Goal: Task Accomplishment & Management: Complete application form

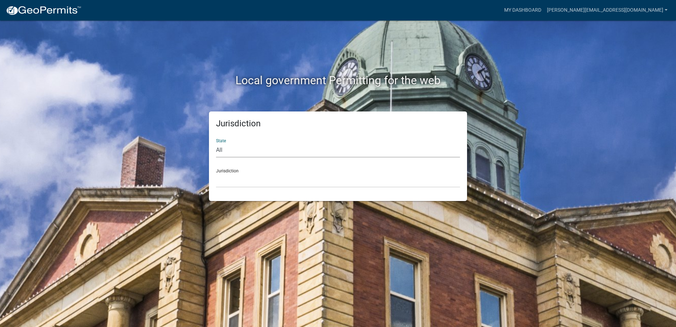
click at [217, 150] on select "All [US_STATE] [US_STATE] [US_STATE] [US_STATE] [US_STATE] [US_STATE] [US_STATE…" at bounding box center [338, 150] width 244 height 14
select select "[US_STATE]"
click at [216, 143] on select "All [US_STATE] [US_STATE] [US_STATE] [US_STATE] [US_STATE] [US_STATE] [US_STATE…" at bounding box center [338, 150] width 244 height 14
click at [240, 179] on select "City of [GEOGRAPHIC_DATA], [US_STATE] City of [GEOGRAPHIC_DATA], [US_STATE] Cit…" at bounding box center [338, 180] width 244 height 14
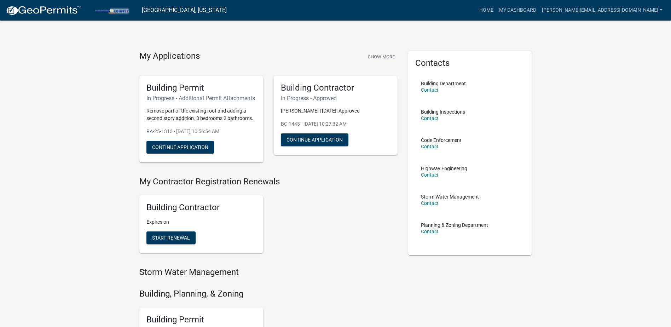
click at [309, 226] on div "Building Contractor Expires on Start Renewal" at bounding box center [268, 224] width 269 height 69
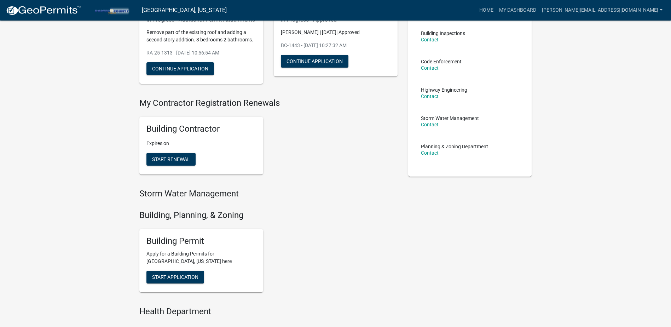
scroll to position [94, 0]
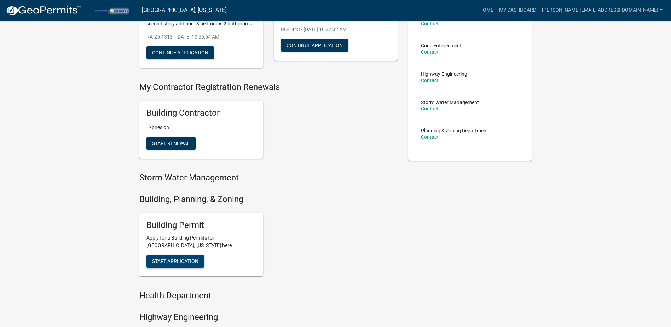
click at [177, 267] on button "Start Application" at bounding box center [175, 261] width 58 height 13
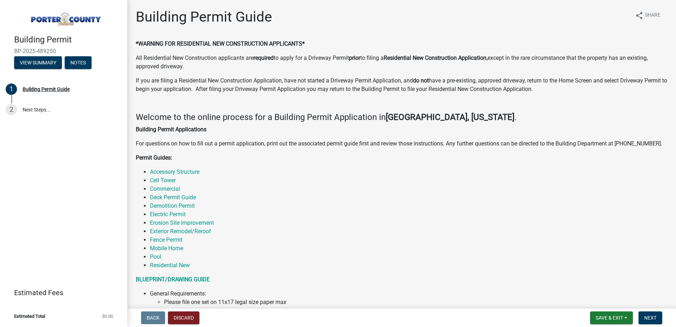
scroll to position [47, 0]
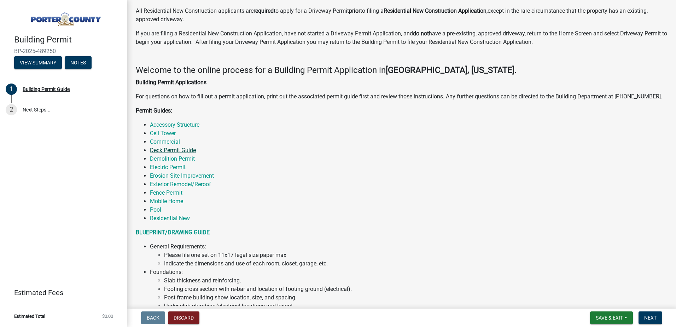
click at [187, 149] on link "Deck Permit Guide" at bounding box center [173, 150] width 46 height 7
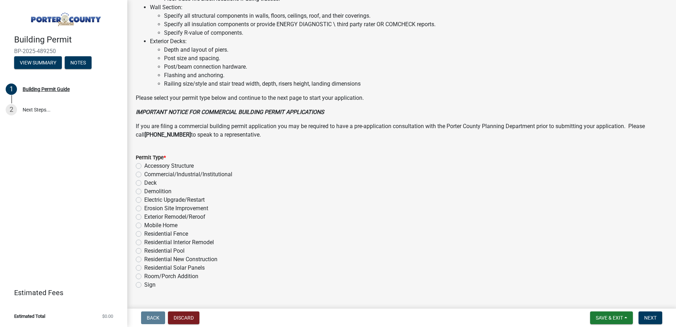
scroll to position [471, 0]
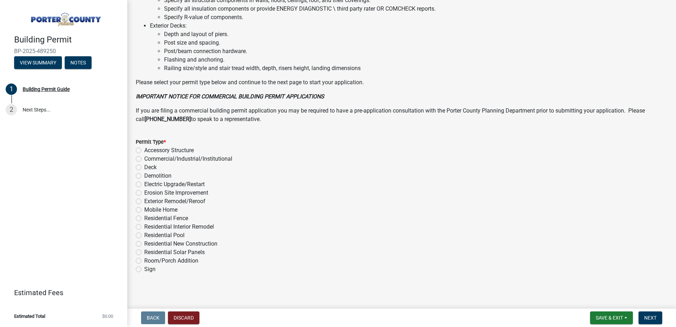
click at [144, 167] on label "Deck" at bounding box center [150, 167] width 12 height 8
click at [144, 167] on input "Deck" at bounding box center [146, 165] width 5 height 5
radio input "true"
click at [652, 316] on span "Next" at bounding box center [650, 318] width 12 height 6
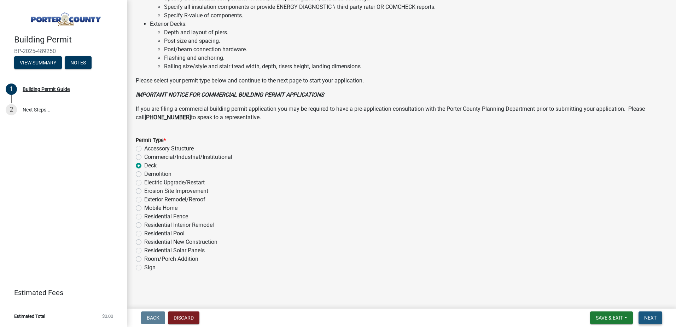
scroll to position [0, 0]
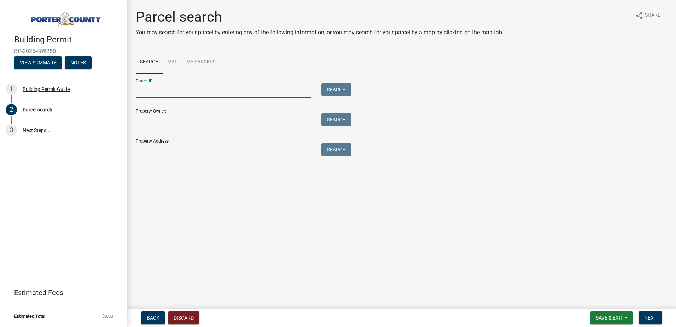
click at [201, 93] on input "Parcel ID:" at bounding box center [223, 90] width 175 height 14
paste input "64-10-16-201-007.000-020"
type input "64-10-16-201-007.000-020"
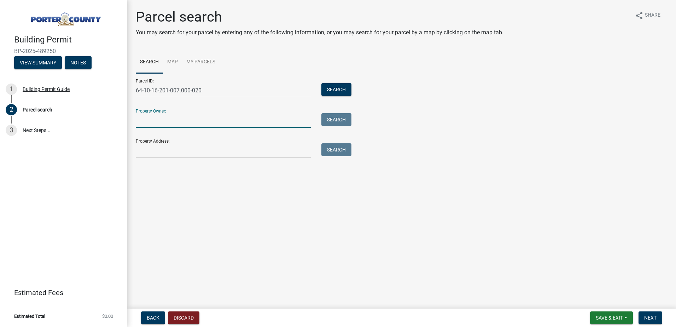
click at [189, 124] on input "Property Owner:" at bounding box center [223, 120] width 175 height 14
paste input "Iseminger Norman & Angela Living Tru"
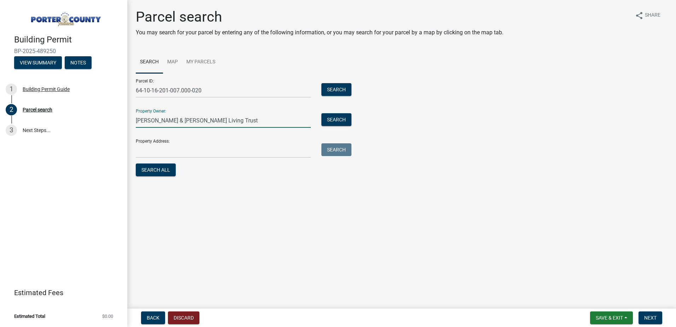
type input "Iseminger Norman & Angela Living Trust"
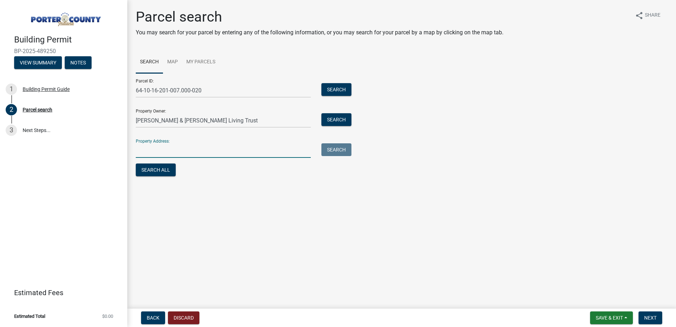
click at [243, 150] on input "Property Address:" at bounding box center [223, 150] width 175 height 14
click at [191, 148] on input "Property Address:" at bounding box center [223, 150] width 175 height 14
paste input "78 E Augustine Dr Valparaiso, IN 46383-8473"
type input "378 E Augustine Dr Valparaiso, IN 46383-8473"
click at [293, 247] on main "Parcel search You may search for your parcel by entering any of the following i…" at bounding box center [401, 152] width 549 height 305
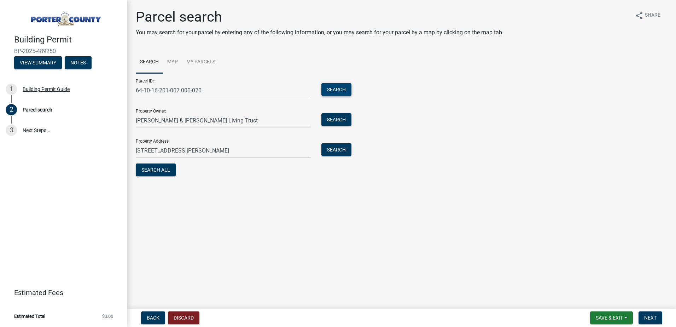
click at [345, 89] on button "Search" at bounding box center [336, 89] width 30 height 13
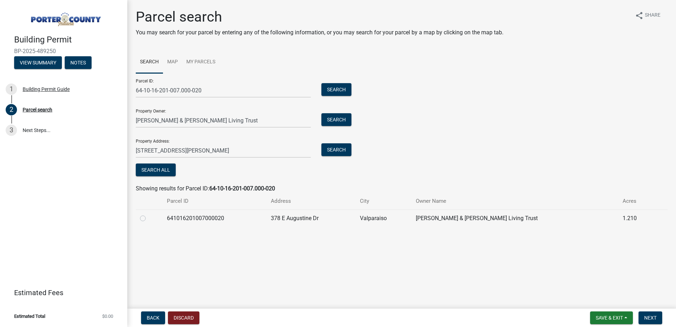
click at [205, 223] on td "641016201007000020" at bounding box center [215, 217] width 104 height 17
click at [148, 214] on label at bounding box center [148, 214] width 0 height 0
click at [148, 219] on input "radio" at bounding box center [150, 216] width 5 height 5
radio input "true"
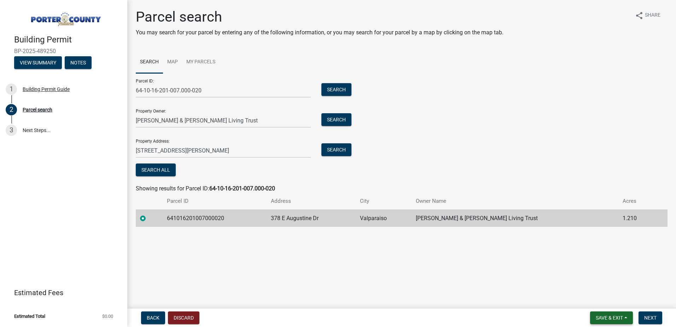
click at [593, 313] on button "Save & Exit" at bounding box center [611, 317] width 43 height 13
click at [508, 296] on main "Parcel search You may search for your parcel by entering any of the following i…" at bounding box center [401, 152] width 549 height 305
click at [655, 321] on button "Next" at bounding box center [651, 317] width 24 height 13
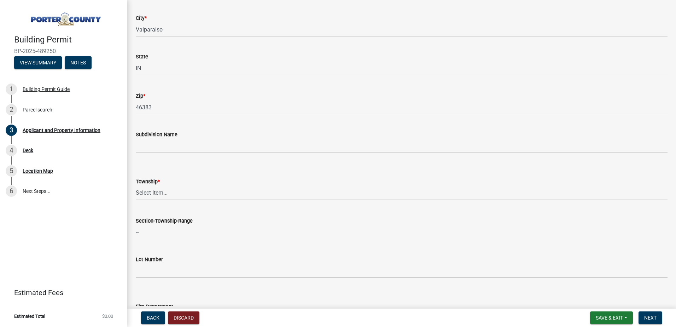
scroll to position [188, 0]
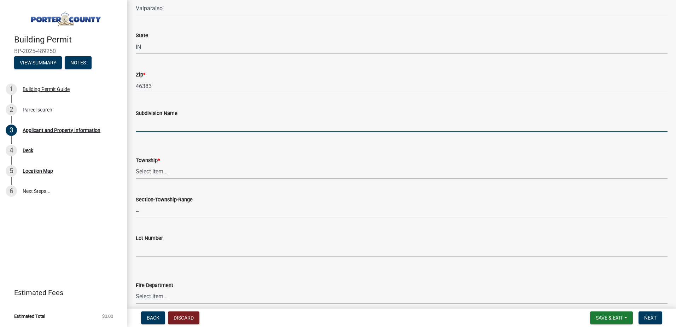
click at [151, 126] on input "Subdivision Name" at bounding box center [402, 124] width 532 height 14
type input "Augustine"
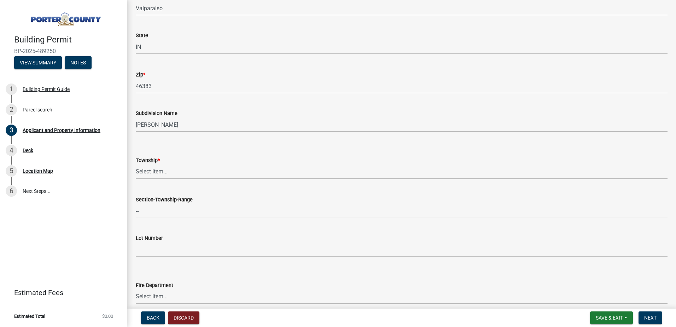
click at [157, 167] on select "Select Item... Boone Center Jackson Liberty Morgan Pine Pleasant Portage Porter…" at bounding box center [402, 171] width 532 height 14
click at [136, 164] on select "Select Item... Boone Center Jackson Liberty Morgan Pine Pleasant Portage Porter…" at bounding box center [402, 171] width 532 height 14
select select "3d0e3105-d46a-462c-9cf4-b32453f427e3"
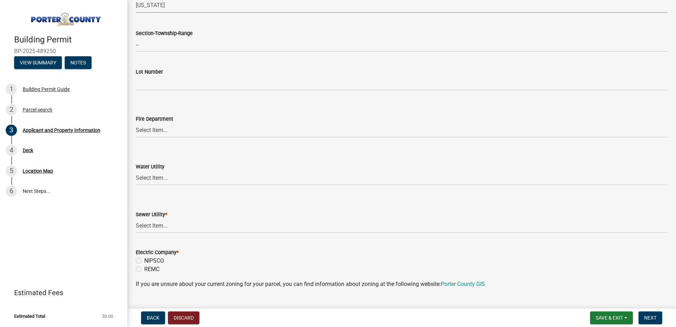
scroll to position [377, 0]
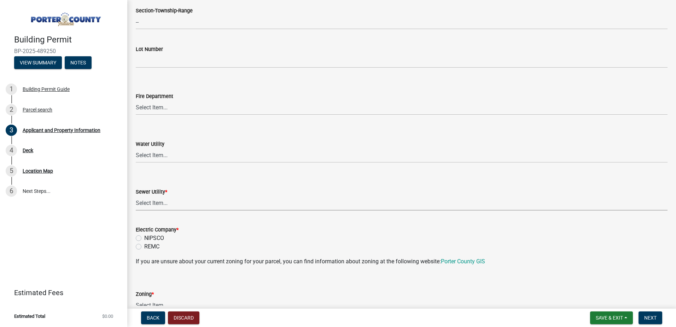
click at [156, 205] on select "Select Item... Aqua Indiana Inc Damon Run Falling Waters Lake Eliza - LEACD Nat…" at bounding box center [402, 203] width 532 height 14
click at [136, 196] on select "Select Item... Aqua Indiana Inc Damon Run Falling Waters Lake Eliza - LEACD Nat…" at bounding box center [402, 203] width 532 height 14
select select "c796f995-08fe-487b-a20e-70ab553361d3"
click at [157, 238] on label "NIPSCO" at bounding box center [154, 238] width 20 height 8
click at [149, 238] on input "NIPSCO" at bounding box center [146, 236] width 5 height 5
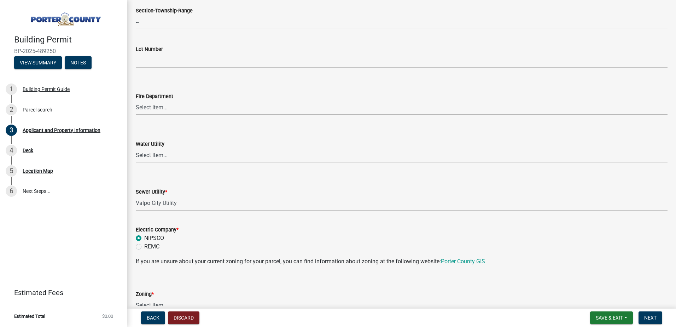
radio input "true"
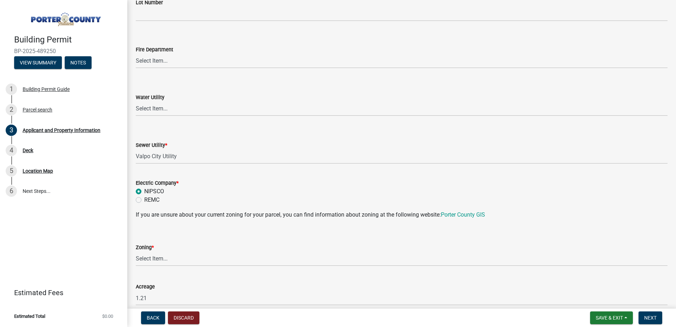
scroll to position [424, 0]
click at [244, 255] on select "Select Item... A1 A2 CH CM CN I1 I2 I3 IN MP OT P1 P2 PUD R1 R2 R3 R4 RL RR" at bounding box center [402, 258] width 532 height 14
click at [243, 258] on select "Select Item... A1 A2 CH CM CN I1 I2 I3 IN MP OT P1 P2 PUD R1 R2 R3 R4 RL RR" at bounding box center [402, 258] width 532 height 14
click at [478, 214] on link "Porter County GIS" at bounding box center [463, 214] width 44 height 7
click at [186, 258] on select "Select Item... A1 A2 CH CM CN I1 I2 I3 IN MP OT P1 P2 PUD R1 R2 R3 R4 RL RR" at bounding box center [402, 258] width 532 height 14
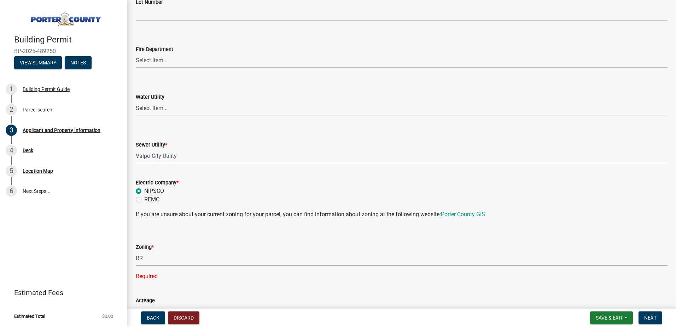
click at [136, 251] on select "Select Item... A1 A2 CH CM CN I1 I2 I3 IN MP OT P1 P2 PUD R1 R2 R3 R4 RL RR" at bounding box center [402, 258] width 532 height 14
select select "92efe679-05f4-414a-9426-51627fba5de6"
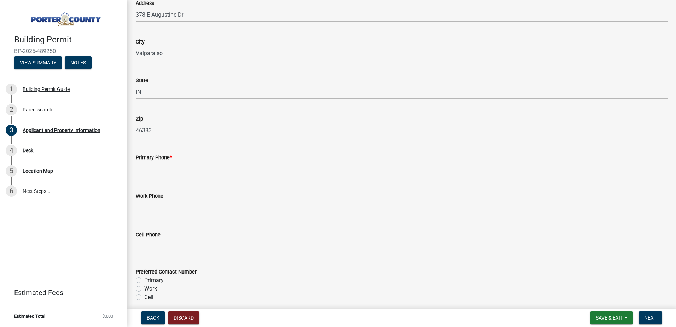
scroll to position [802, 0]
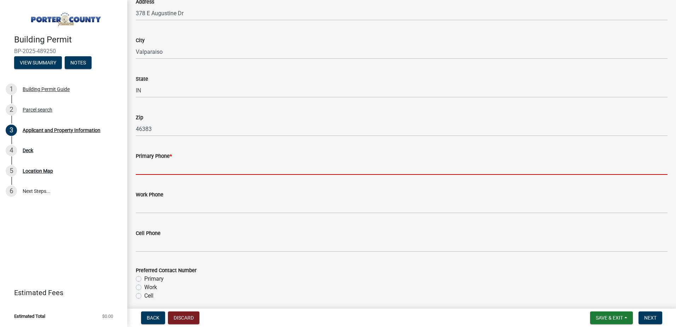
click at [207, 165] on input "Primary Phone *" at bounding box center [402, 167] width 532 height 14
click at [175, 168] on input "Primary Phone *" at bounding box center [402, 167] width 532 height 14
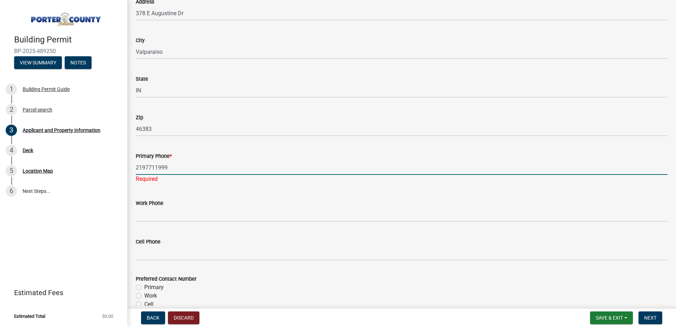
type input "2197711999"
click at [193, 204] on form "Work Phone" at bounding box center [402, 210] width 532 height 23
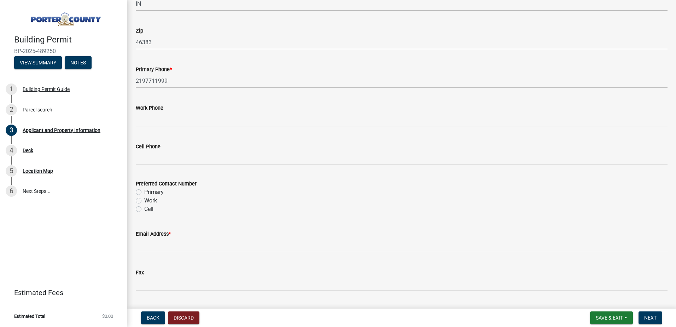
scroll to position [896, 0]
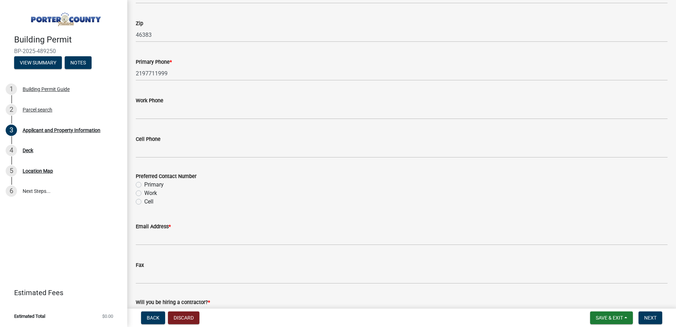
click at [160, 184] on label "Primary" at bounding box center [153, 184] width 19 height 8
click at [149, 184] on input "Primary" at bounding box center [146, 182] width 5 height 5
radio input "true"
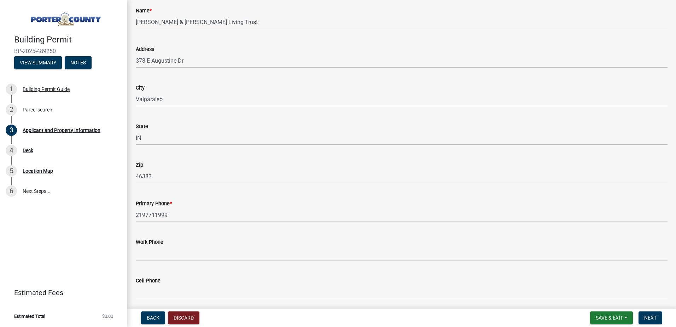
scroll to position [802, 0]
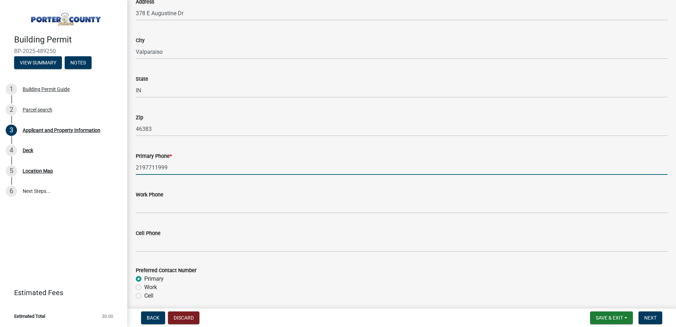
click at [192, 172] on input "2197711999" at bounding box center [402, 167] width 532 height 14
type input "2197026330"
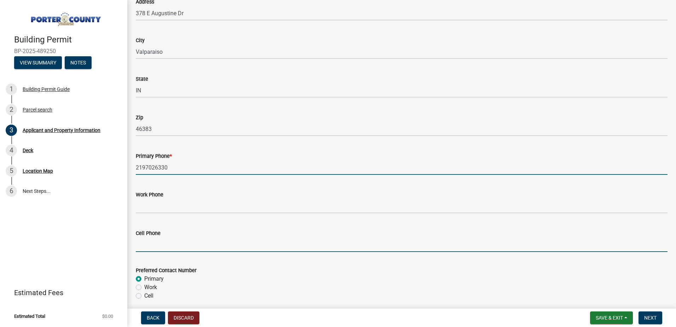
click at [166, 243] on input "Cell Phone" at bounding box center [402, 244] width 532 height 14
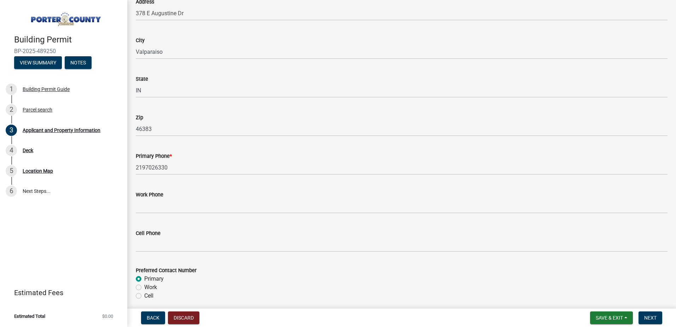
click at [200, 265] on form "Preferred Contact Number Primary Work Cell" at bounding box center [402, 278] width 532 height 42
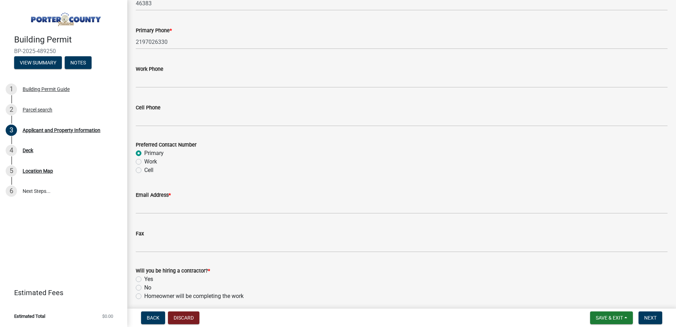
scroll to position [943, 0]
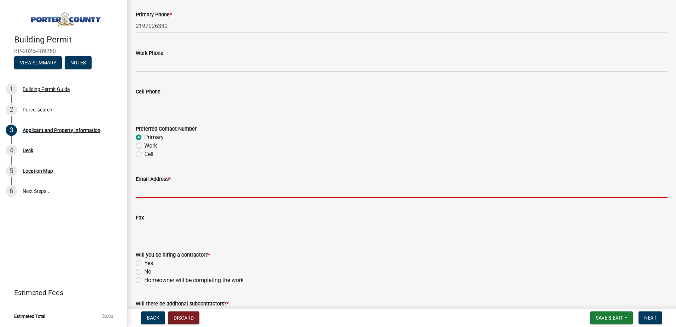
click at [174, 188] on input "Email Address *" at bounding box center [402, 190] width 532 height 14
type input "luis@thestealthstandard.com"
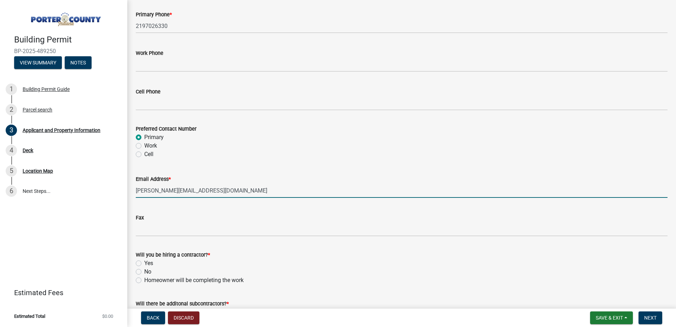
click at [308, 256] on div "Will you be hiring a contractor? *" at bounding box center [402, 254] width 532 height 8
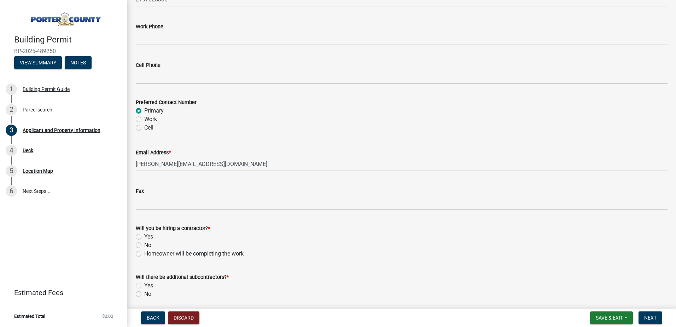
scroll to position [990, 0]
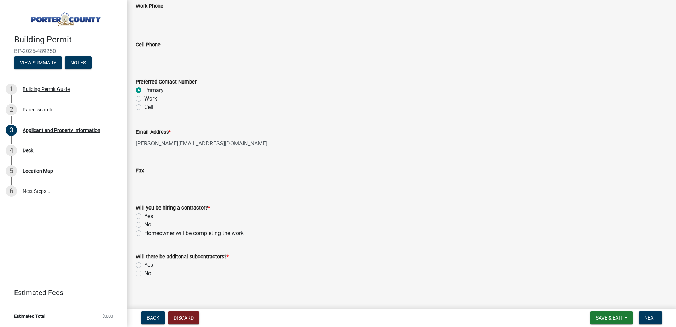
click at [147, 224] on label "No" at bounding box center [147, 224] width 7 height 8
click at [147, 224] on input "No" at bounding box center [146, 222] width 5 height 5
radio input "true"
click at [145, 274] on label "No" at bounding box center [147, 273] width 7 height 8
click at [145, 274] on input "No" at bounding box center [146, 271] width 5 height 5
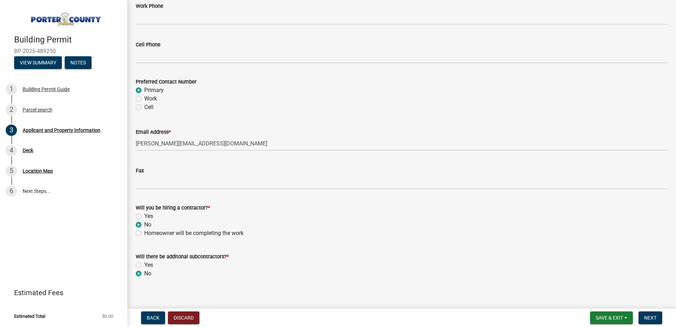
radio input "true"
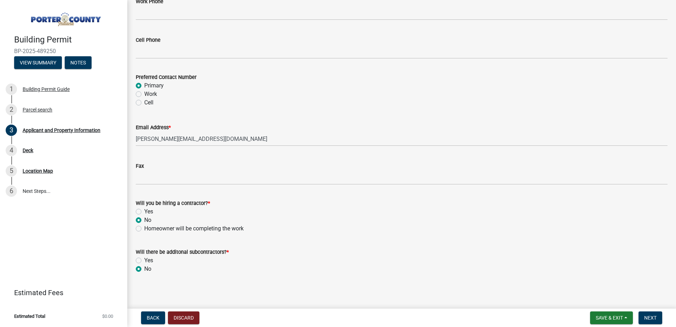
scroll to position [996, 0]
click at [654, 318] on span "Next" at bounding box center [650, 318] width 12 height 6
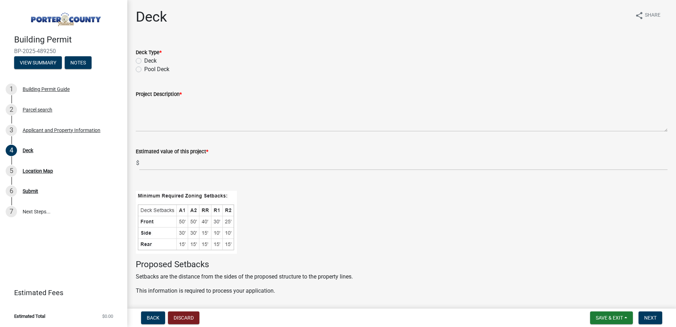
click at [143, 60] on div "Deck" at bounding box center [402, 61] width 532 height 8
click at [144, 62] on label "Deck" at bounding box center [150, 61] width 12 height 8
click at [144, 61] on input "Deck" at bounding box center [146, 59] width 5 height 5
radio input "true"
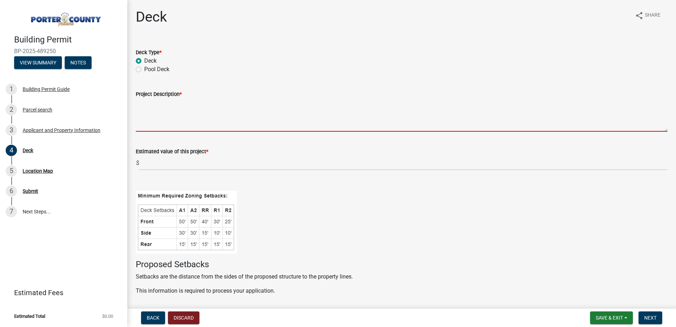
click at [187, 128] on textarea "Project Description *" at bounding box center [402, 114] width 532 height 33
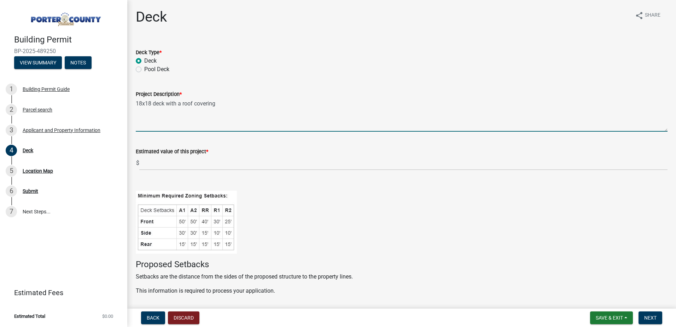
type textarea "18x18 deck with a roof covering"
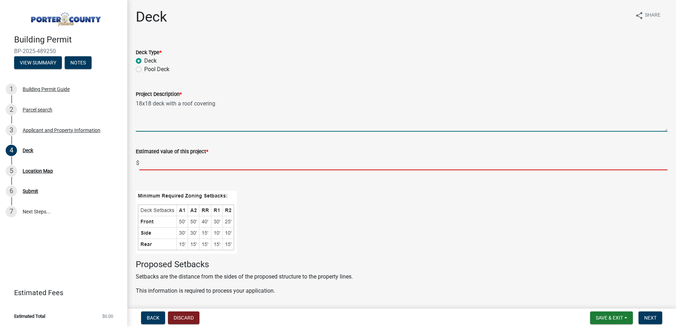
click at [182, 166] on input "text" at bounding box center [403, 163] width 528 height 14
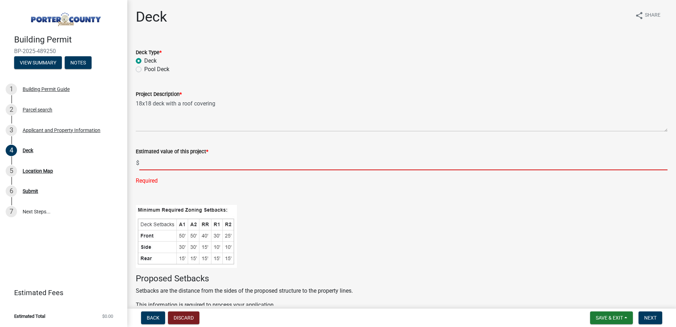
paste input "$55,794.26"
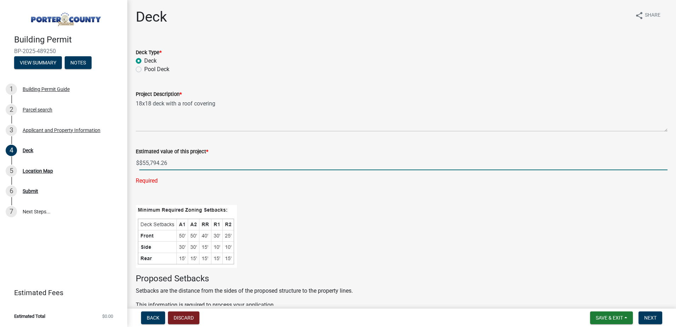
click at [148, 161] on input "$55,794.26" at bounding box center [403, 163] width 528 height 14
type input "28794.26"
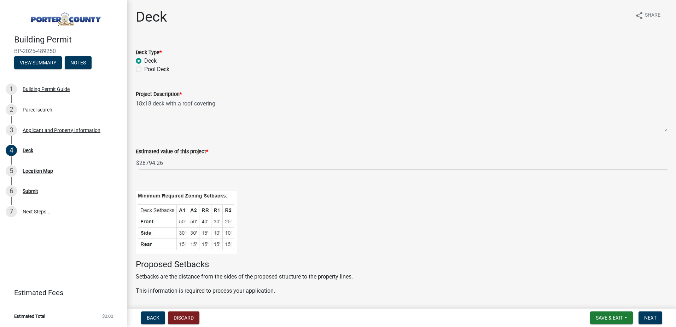
click at [329, 196] on div at bounding box center [402, 214] width 532 height 77
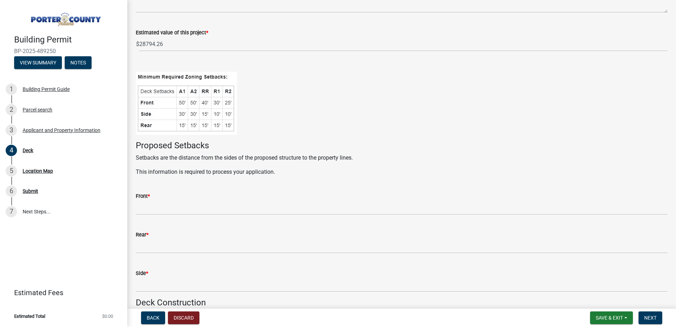
scroll to position [141, 0]
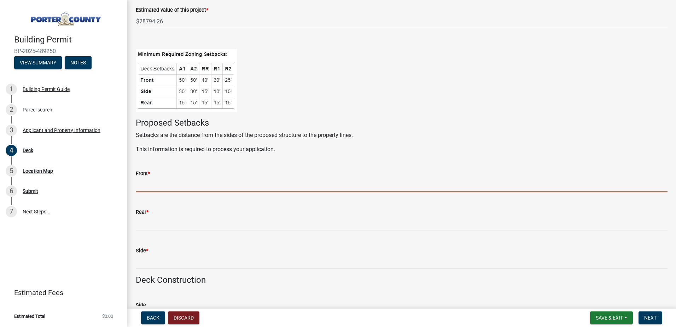
click at [186, 179] on input "Front *" at bounding box center [402, 184] width 532 height 14
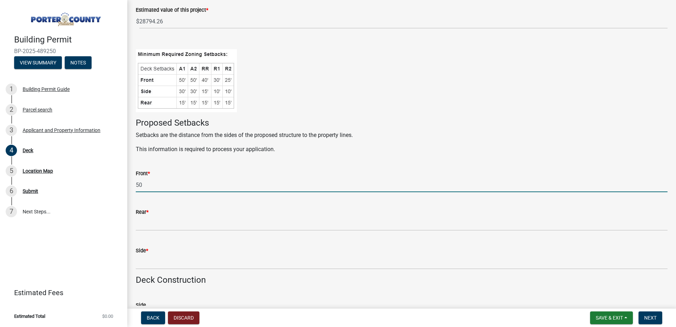
type input "50"
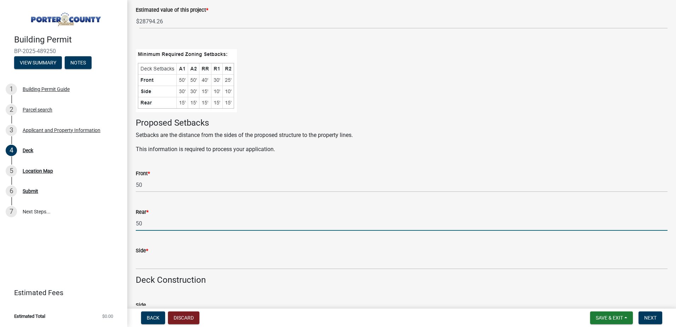
type input "50"
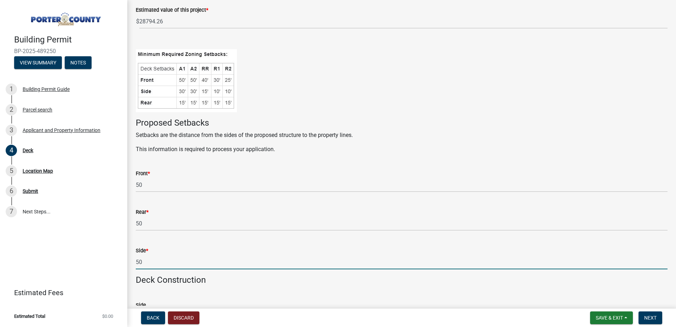
scroll to position [236, 0]
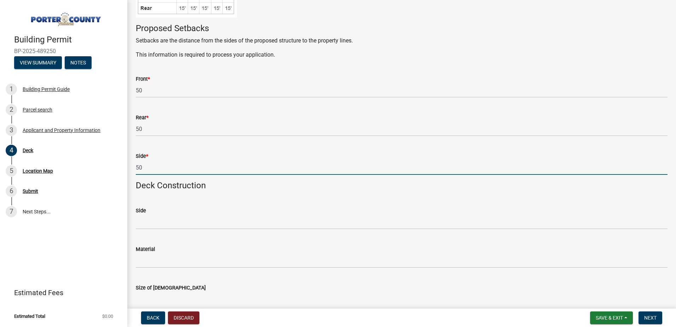
type input "50"
click at [233, 189] on h4 "Deck Construction" at bounding box center [402, 185] width 532 height 10
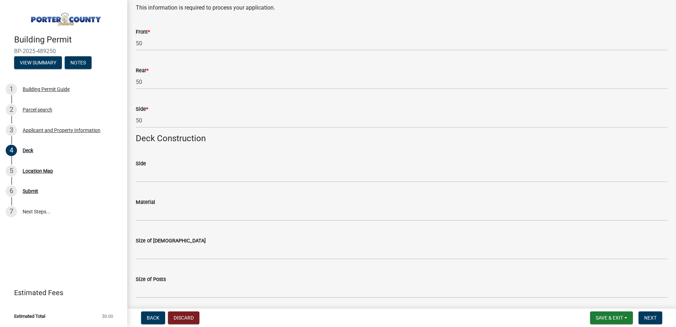
scroll to position [330, 0]
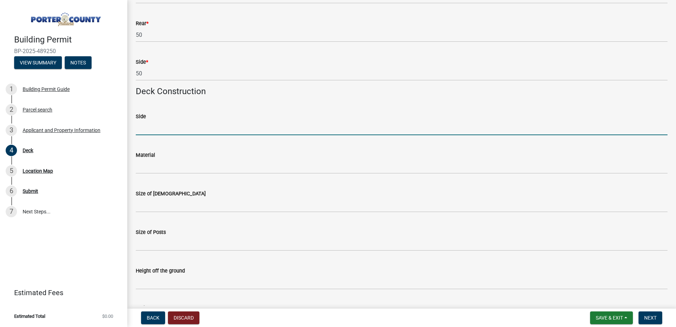
click at [168, 130] on input "Side" at bounding box center [402, 128] width 532 height 14
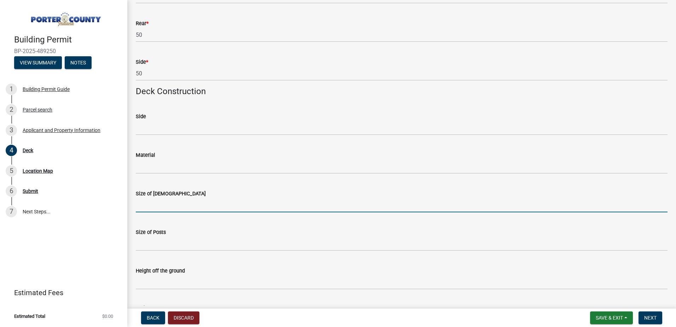
click at [151, 208] on input "Size of Joists" at bounding box center [402, 205] width 532 height 14
type input "10""
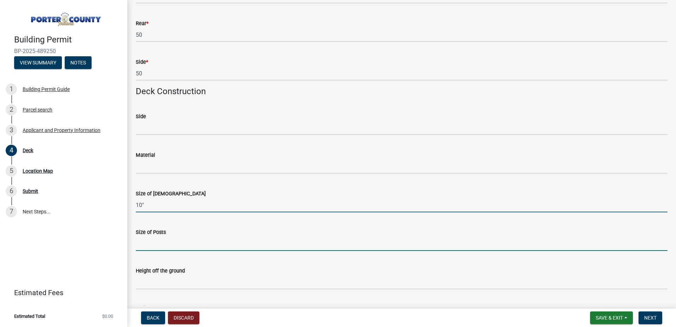
click at [161, 246] on input "Size of Posts" at bounding box center [402, 243] width 532 height 14
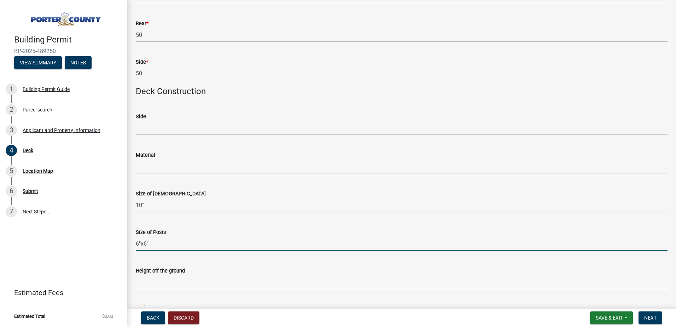
type input "6"x6""
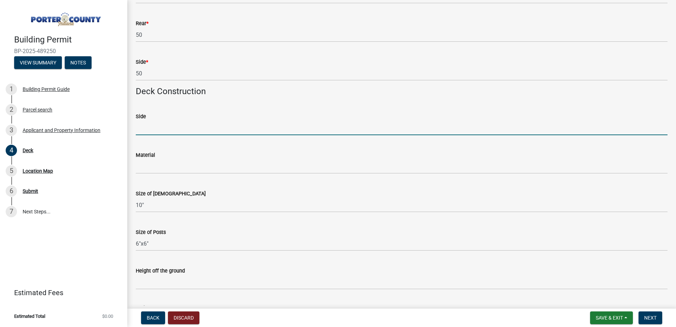
click at [210, 132] on input "Side" at bounding box center [402, 128] width 532 height 14
type input "O"
type input "T"
type input "12" ledger board"
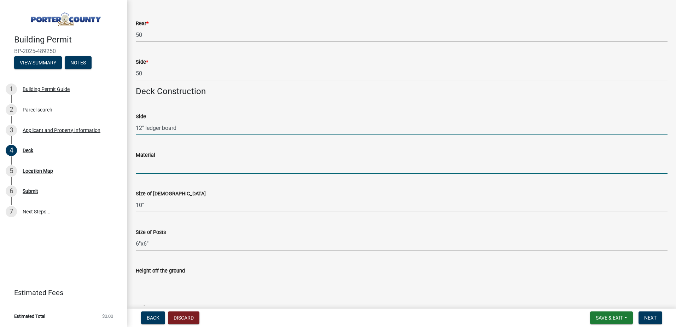
click at [173, 168] on input "Material" at bounding box center [402, 166] width 532 height 14
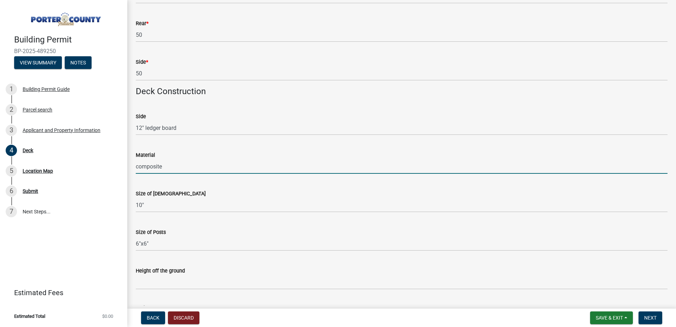
scroll to position [377, 0]
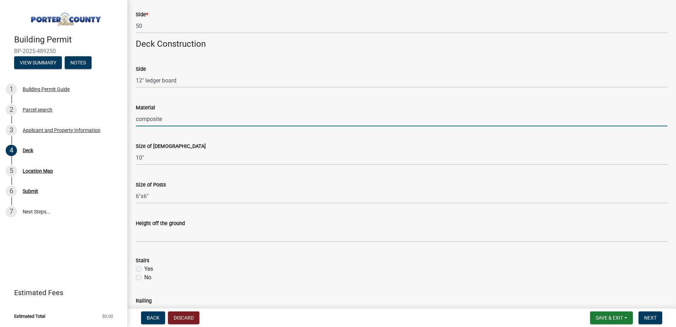
type input "composite"
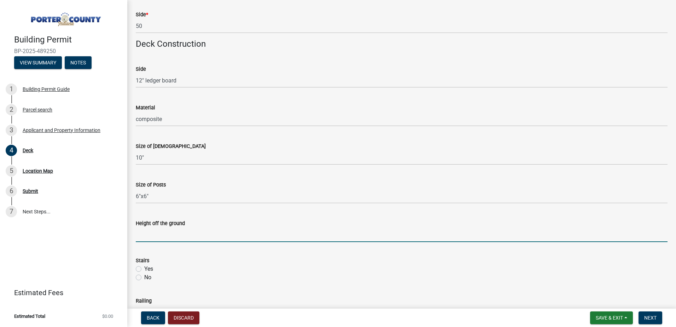
click at [192, 239] on input "Height off the ground" at bounding box center [402, 234] width 532 height 14
type input "6'6""
click at [147, 267] on label "Yes" at bounding box center [148, 268] width 9 height 8
click at [147, 267] on input "Yes" at bounding box center [146, 266] width 5 height 5
radio input "true"
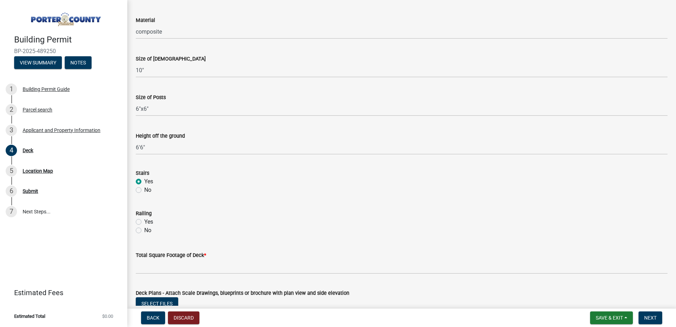
scroll to position [471, 0]
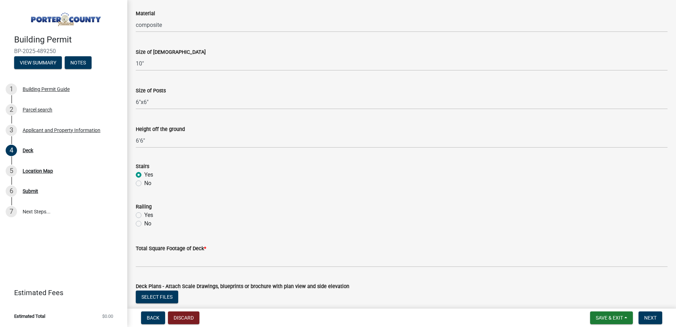
click at [144, 214] on label "Yes" at bounding box center [148, 215] width 9 height 8
click at [144, 214] on input "Yes" at bounding box center [146, 213] width 5 height 5
radio input "true"
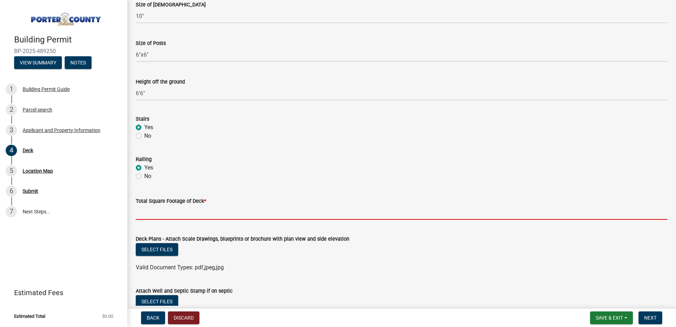
click at [179, 218] on input "text" at bounding box center [402, 212] width 532 height 14
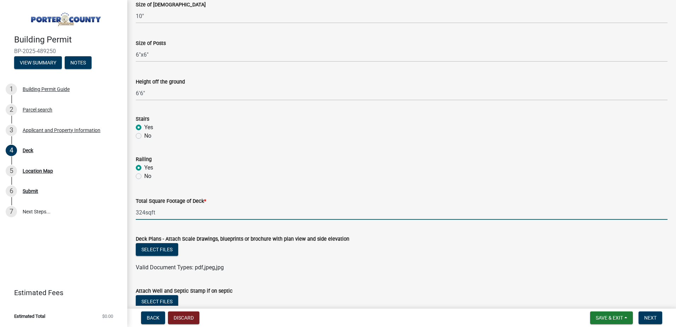
click at [144, 214] on input "324sqft" at bounding box center [402, 212] width 532 height 14
type input "324"
click at [310, 254] on div "Select files" at bounding box center [402, 250] width 532 height 14
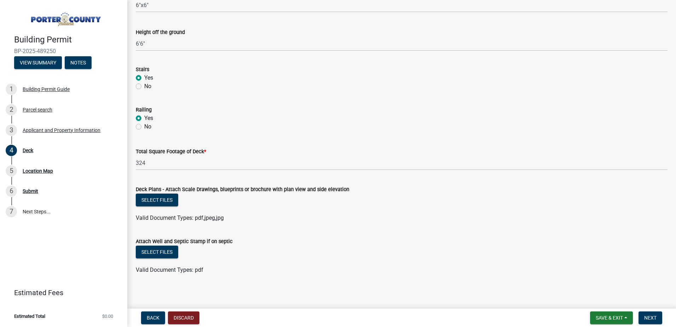
scroll to position [571, 0]
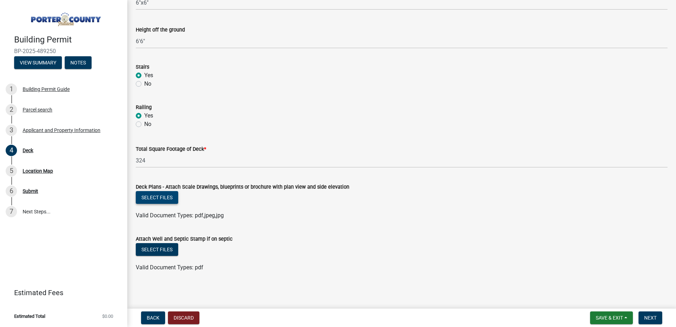
click at [164, 198] on button "Select files" at bounding box center [157, 197] width 42 height 13
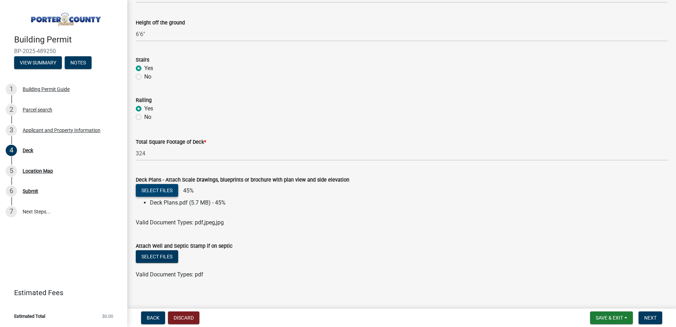
scroll to position [585, 0]
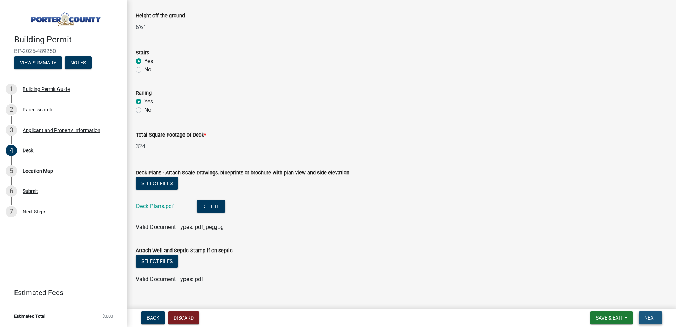
click at [657, 316] on span "Next" at bounding box center [650, 318] width 12 height 6
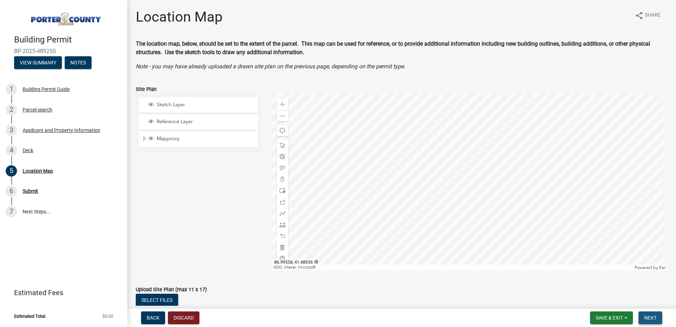
click at [659, 320] on button "Next" at bounding box center [651, 317] width 24 height 13
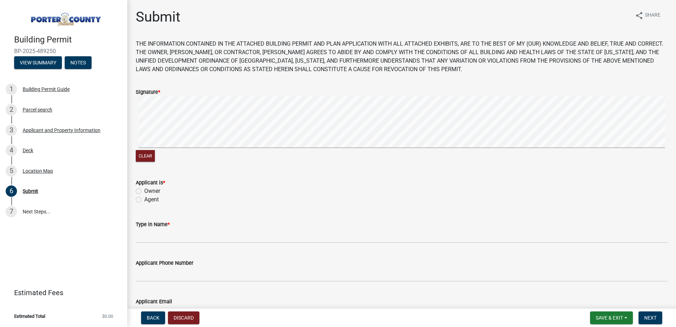
click at [148, 199] on label "Agent" at bounding box center [151, 199] width 14 height 8
click at [148, 199] on input "Agent" at bounding box center [146, 197] width 5 height 5
radio input "true"
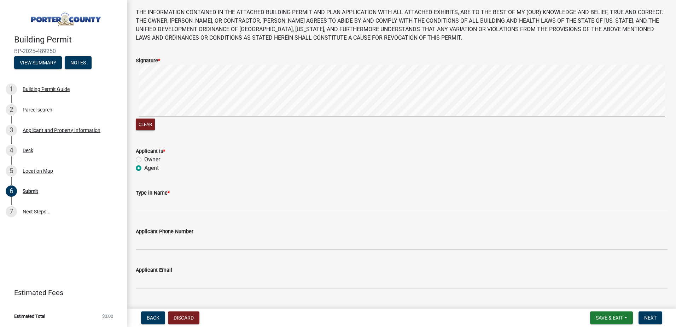
scroll to position [47, 0]
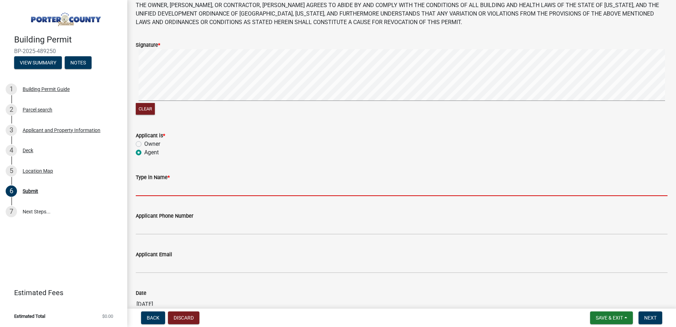
click at [190, 194] on input "Type in Name *" at bounding box center [402, 188] width 532 height 14
type input "Luis Ponce"
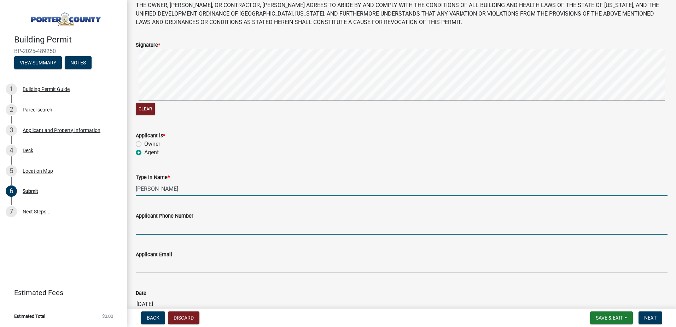
type input "2197026330"
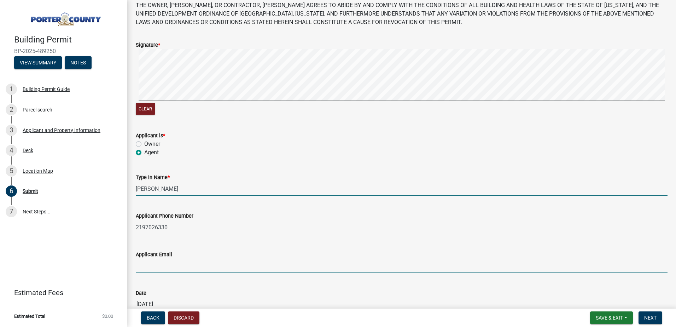
type input "luis@thestealthstandard.com"
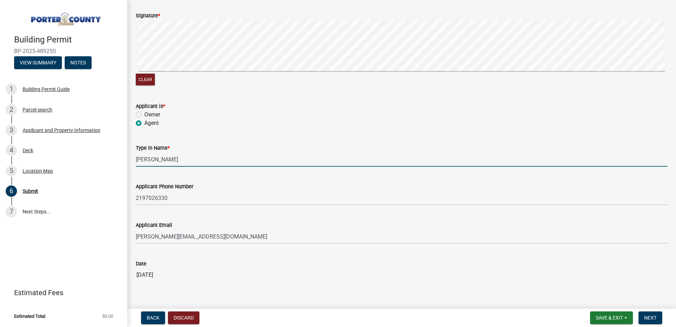
scroll to position [92, 0]
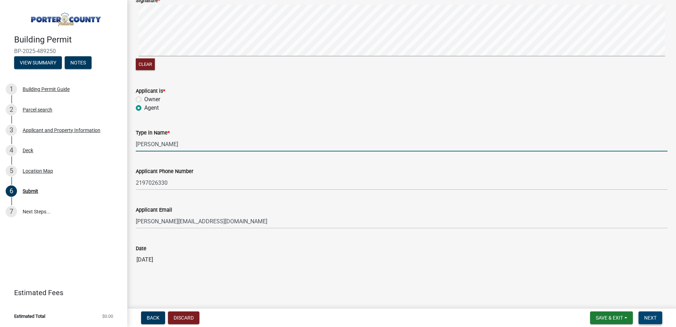
click at [657, 319] on button "Next" at bounding box center [651, 317] width 24 height 13
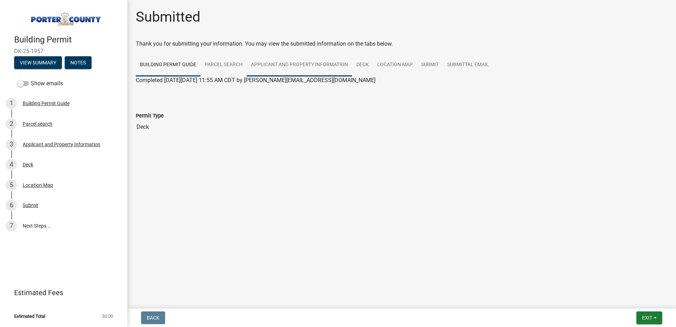
click at [332, 65] on link "Applicant and Property Information" at bounding box center [299, 65] width 105 height 23
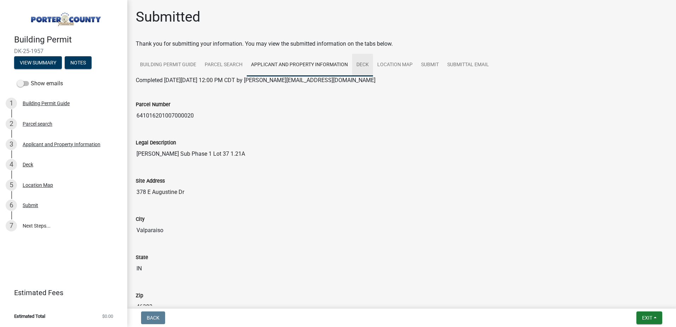
click at [362, 64] on link "Deck" at bounding box center [362, 65] width 21 height 23
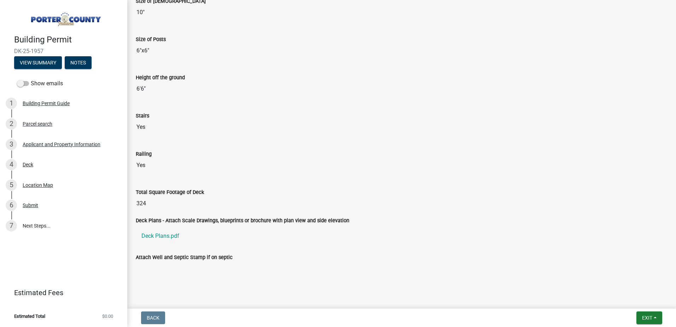
scroll to position [580, 0]
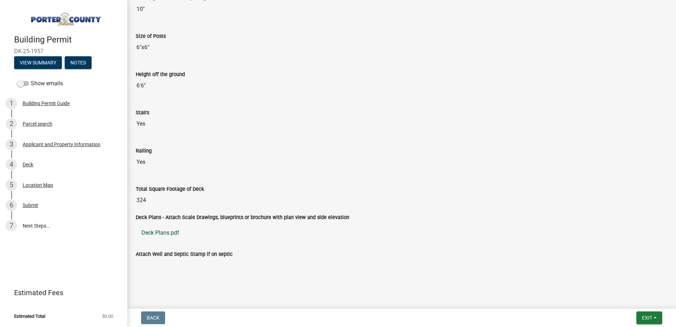
click at [155, 231] on link "Deck Plans.pdf" at bounding box center [402, 232] width 532 height 17
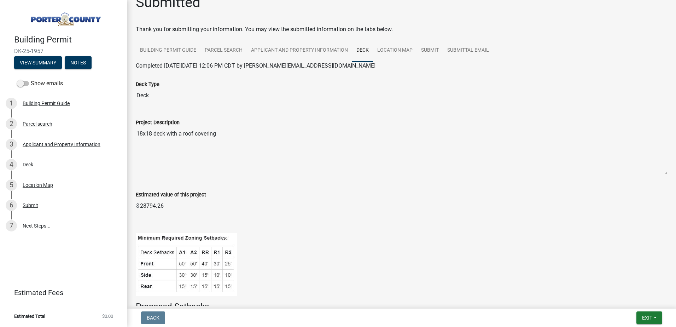
scroll to position [0, 0]
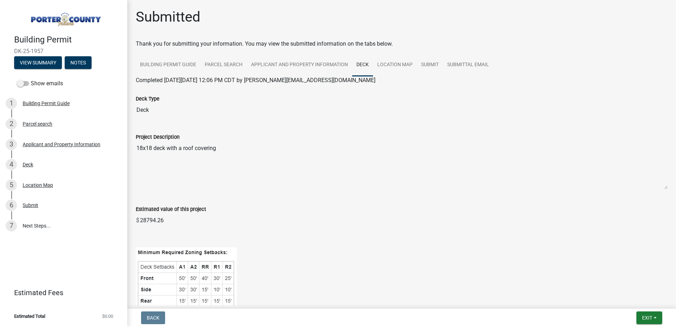
click at [84, 19] on img at bounding box center [65, 17] width 102 height 20
click at [64, 24] on img at bounding box center [65, 17] width 102 height 20
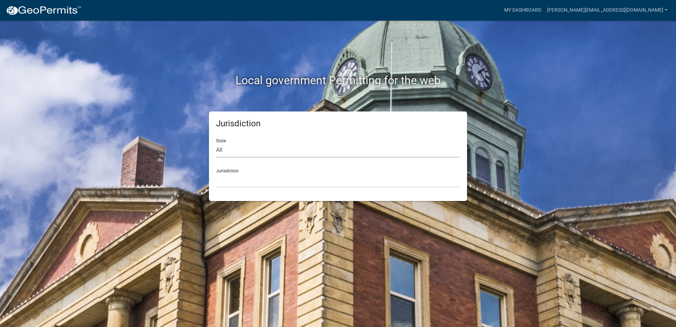
click at [235, 152] on select "All [US_STATE] [US_STATE] [US_STATE] [US_STATE] [US_STATE] [US_STATE] [US_STATE…" at bounding box center [338, 150] width 244 height 14
select select "[US_STATE]"
click at [216, 143] on select "All [US_STATE] [US_STATE] [US_STATE] [US_STATE] [US_STATE] [US_STATE] [US_STATE…" at bounding box center [338, 150] width 244 height 14
click at [243, 181] on select "City of [GEOGRAPHIC_DATA], [US_STATE] City of [GEOGRAPHIC_DATA], [US_STATE] Cit…" at bounding box center [338, 180] width 244 height 14
